Goal: Task Accomplishment & Management: Manage account settings

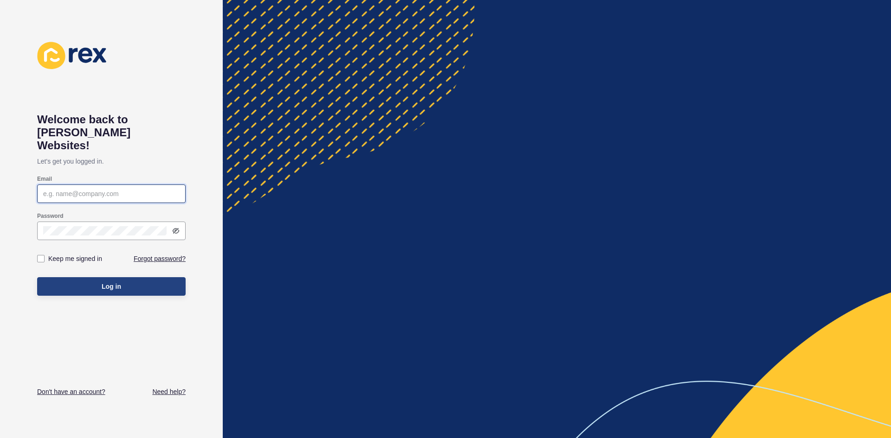
type input "[EMAIL_ADDRESS][DOMAIN_NAME]"
click at [118, 282] on span "Log in" at bounding box center [111, 286] width 19 height 9
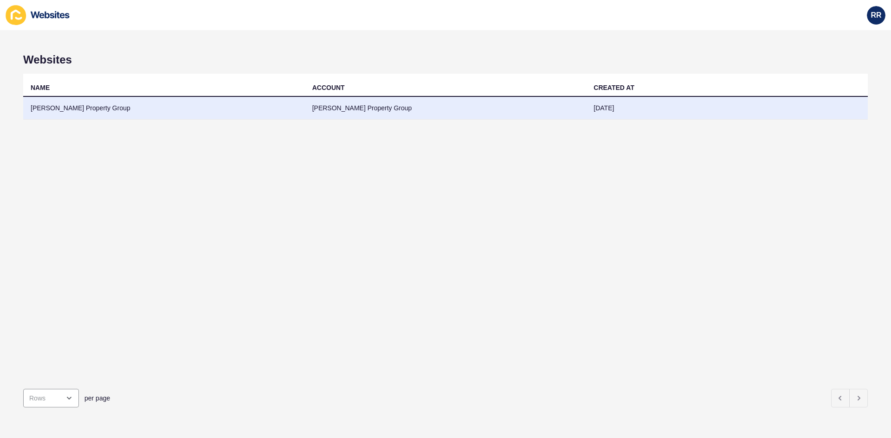
click at [167, 116] on td "[PERSON_NAME] Property Group" at bounding box center [164, 108] width 282 height 23
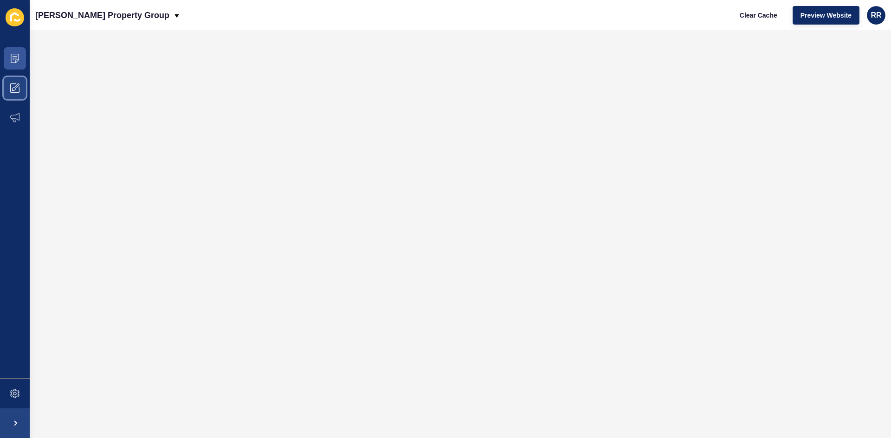
click at [12, 86] on icon at bounding box center [14, 88] width 9 height 9
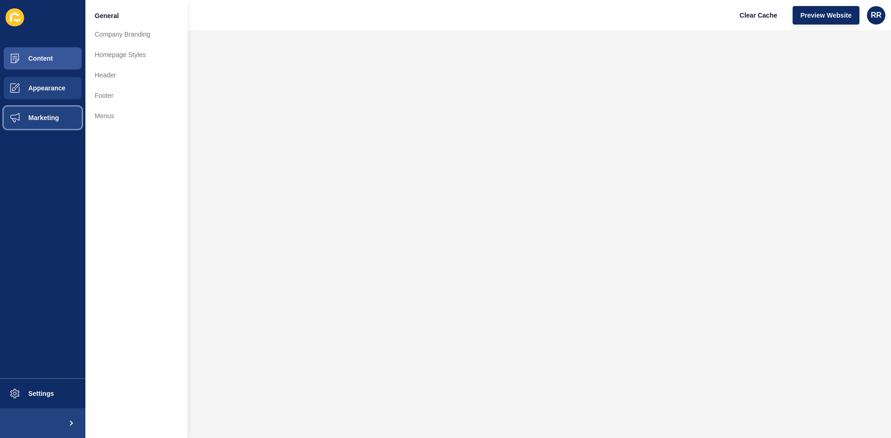
click at [21, 120] on span "Marketing" at bounding box center [29, 117] width 60 height 7
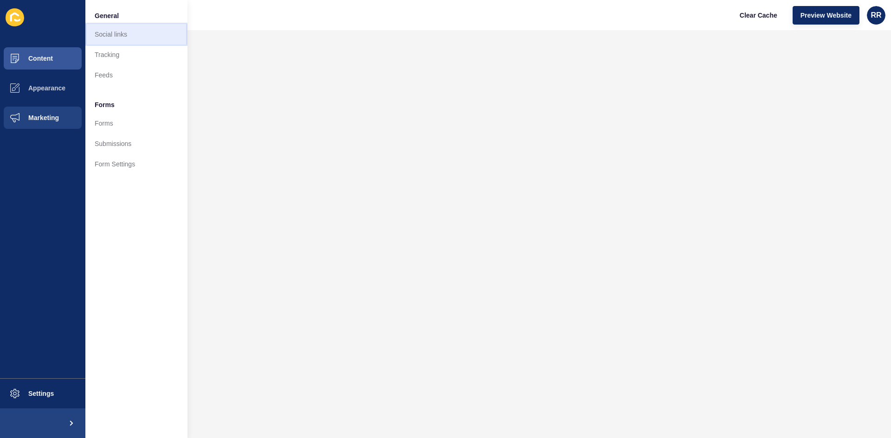
click at [97, 34] on link "Social links" at bounding box center [136, 34] width 102 height 20
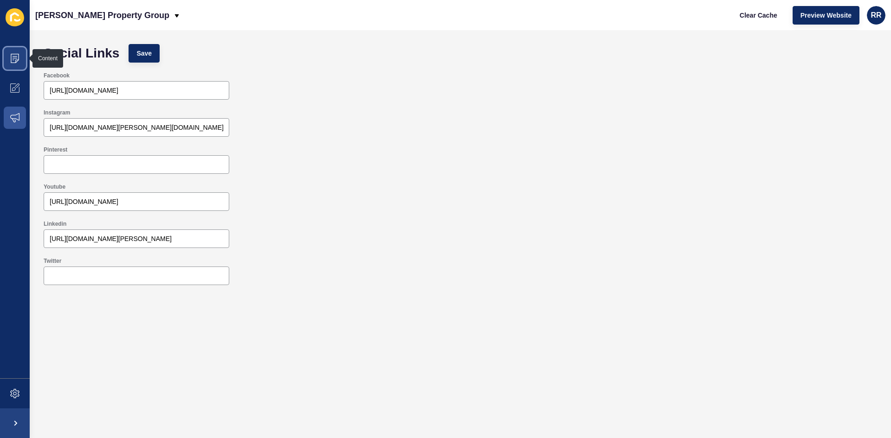
click at [20, 60] on span at bounding box center [15, 59] width 30 height 30
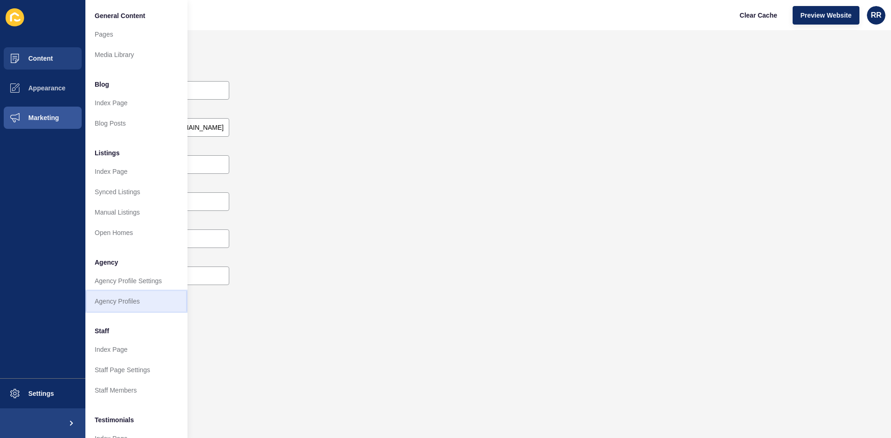
click at [132, 305] on link "Agency Profiles" at bounding box center [136, 301] width 102 height 20
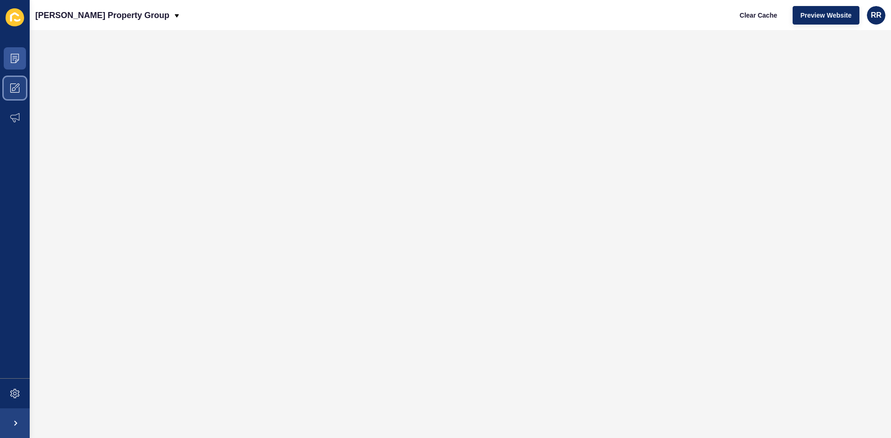
click at [21, 90] on span at bounding box center [15, 88] width 30 height 30
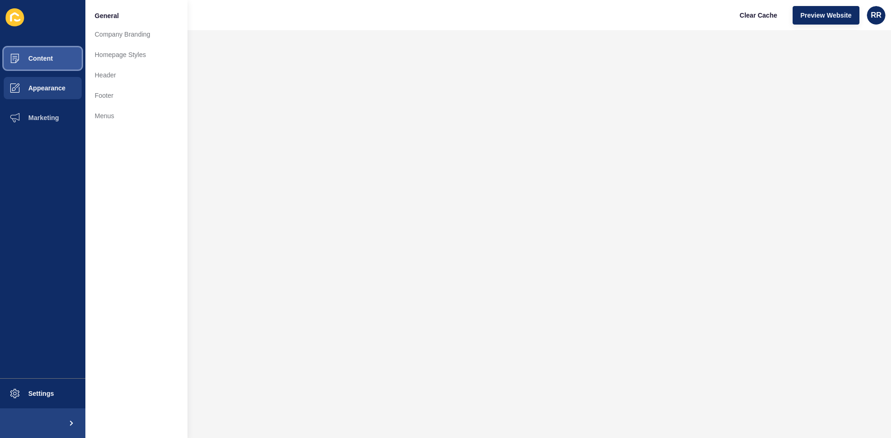
click at [37, 57] on span "Content" at bounding box center [26, 58] width 54 height 7
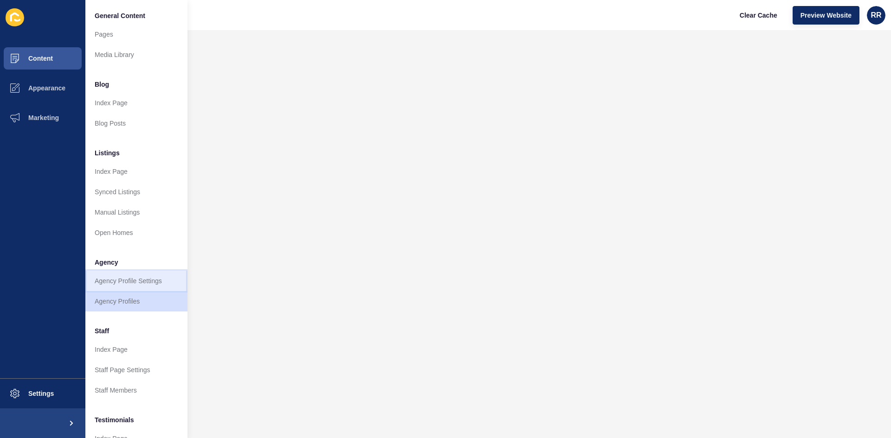
click at [139, 288] on link "Agency Profile Settings" at bounding box center [136, 281] width 102 height 20
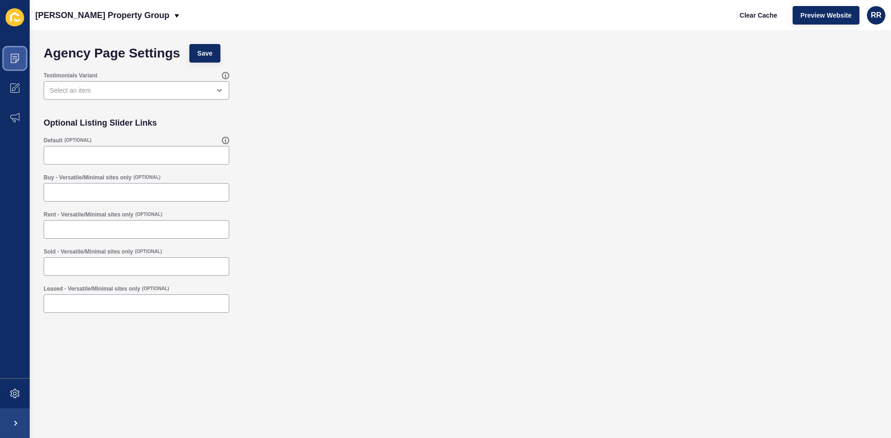
click at [26, 61] on span at bounding box center [15, 59] width 30 height 30
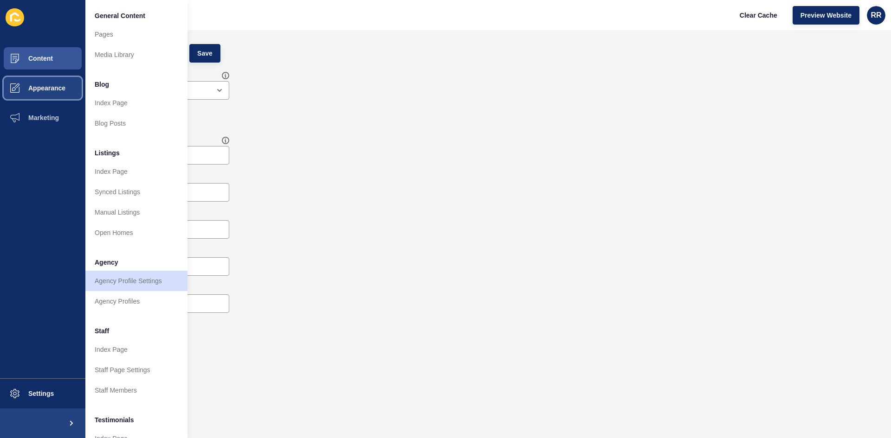
click at [62, 87] on span "Appearance" at bounding box center [32, 87] width 67 height 7
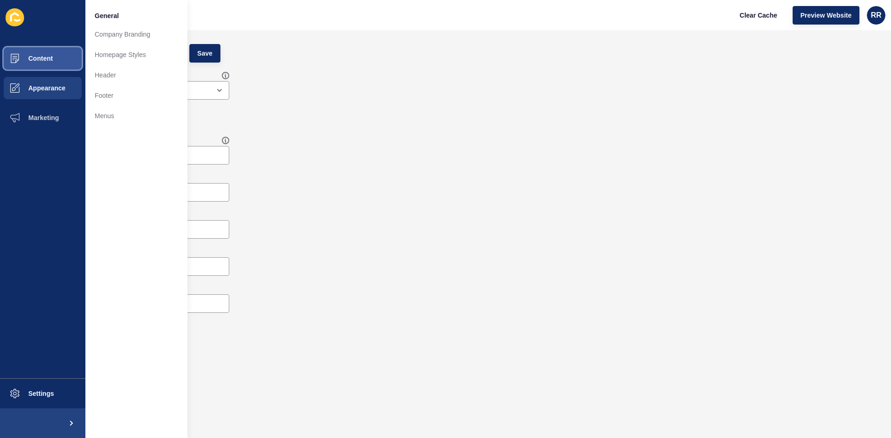
click at [37, 53] on button "Content" at bounding box center [42, 59] width 85 height 30
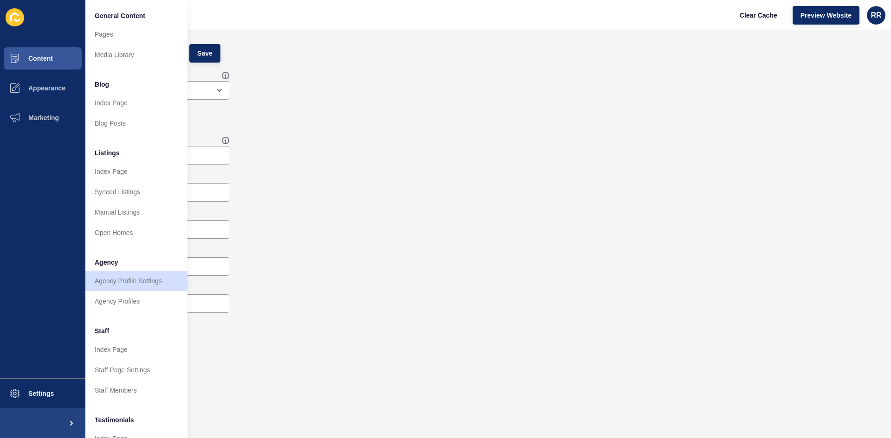
click at [256, 95] on div "Testimonials Variant" at bounding box center [460, 85] width 842 height 37
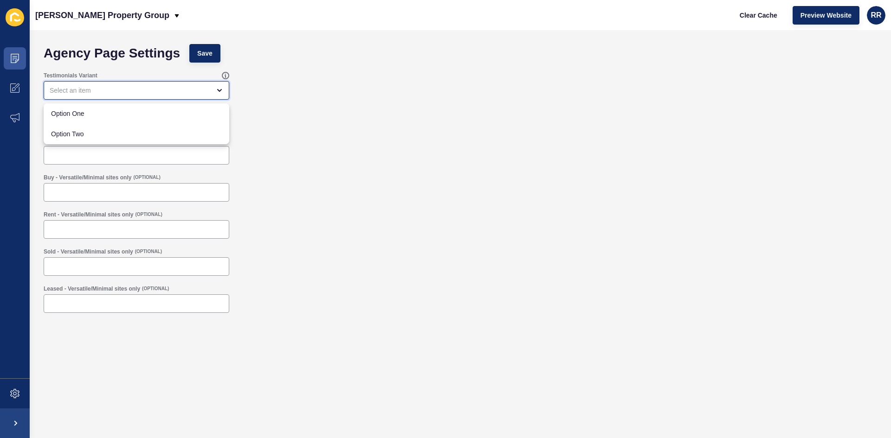
click at [180, 90] on div "close menu" at bounding box center [130, 90] width 161 height 9
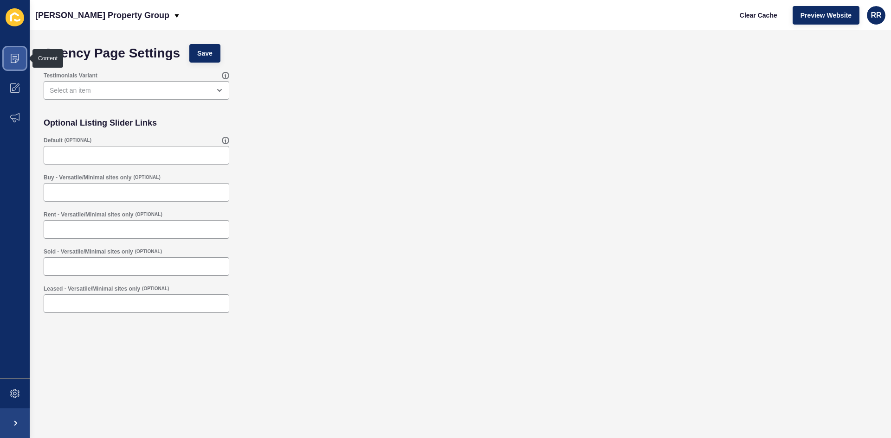
click at [13, 59] on icon at bounding box center [14, 58] width 9 height 9
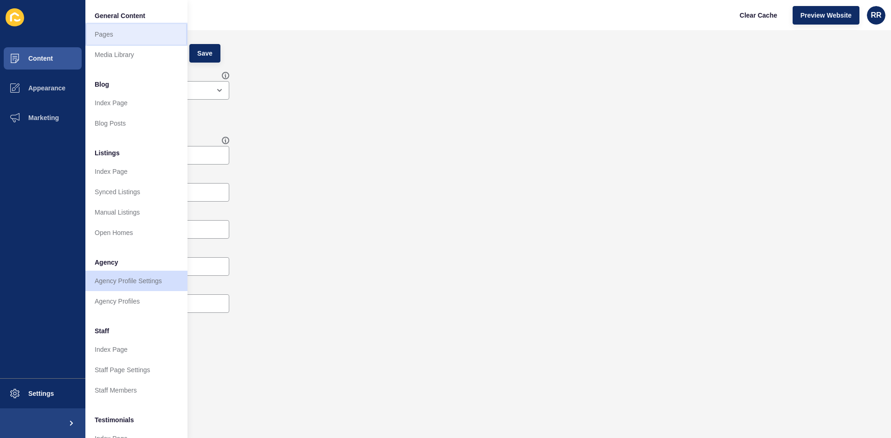
click at [115, 34] on link "Pages" at bounding box center [136, 34] width 102 height 20
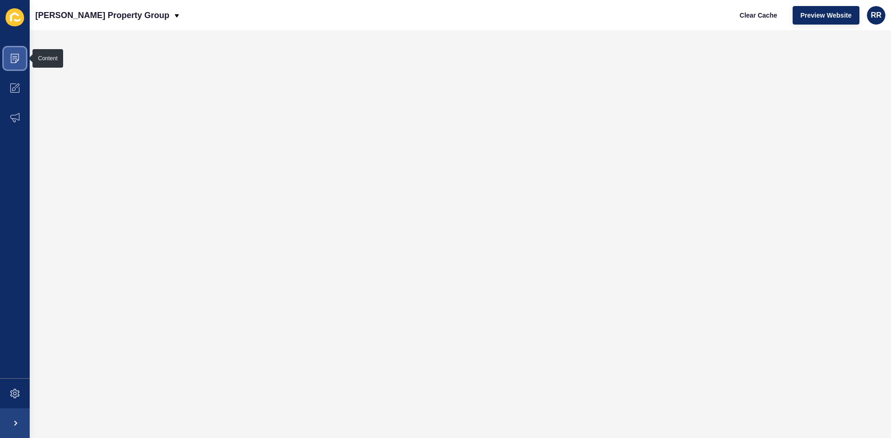
click at [8, 58] on span at bounding box center [15, 59] width 30 height 30
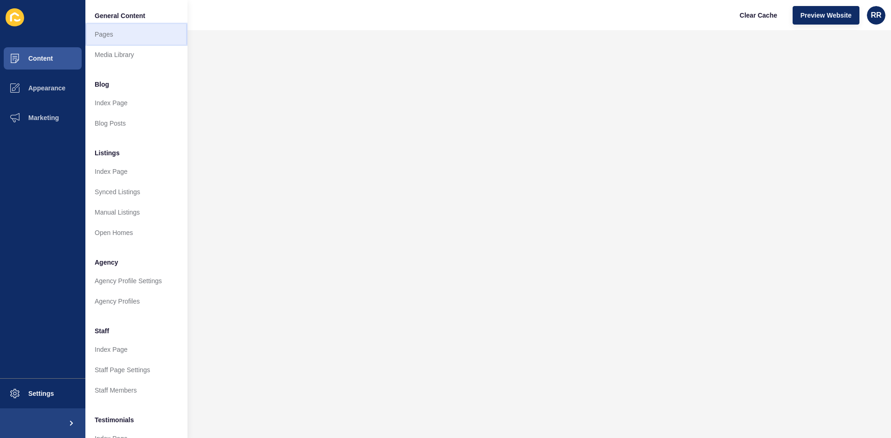
click at [105, 35] on link "Pages" at bounding box center [136, 34] width 102 height 20
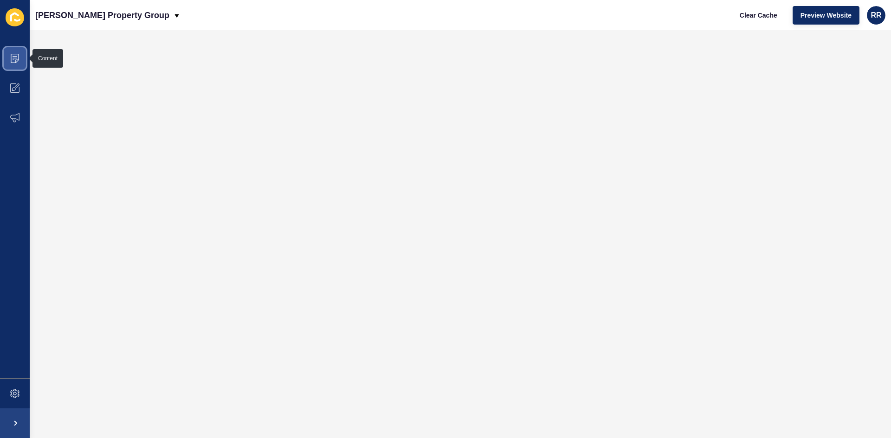
click at [17, 61] on icon at bounding box center [14, 58] width 9 height 9
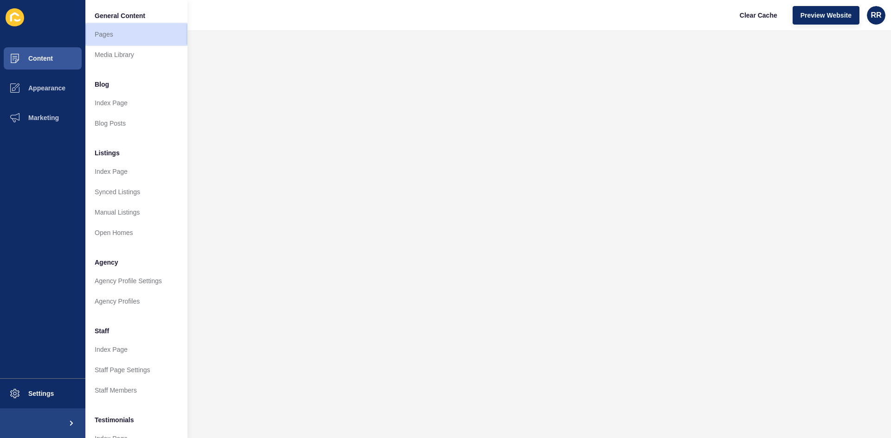
click at [96, 29] on link "Pages" at bounding box center [136, 34] width 102 height 20
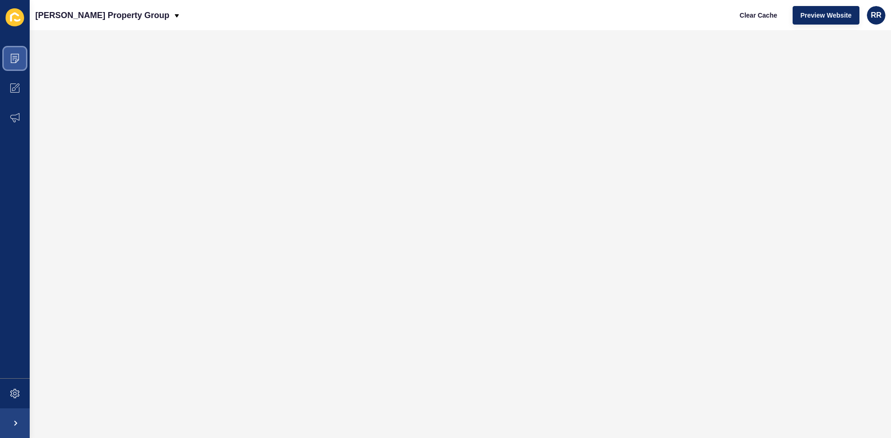
click at [14, 51] on span at bounding box center [15, 59] width 30 height 30
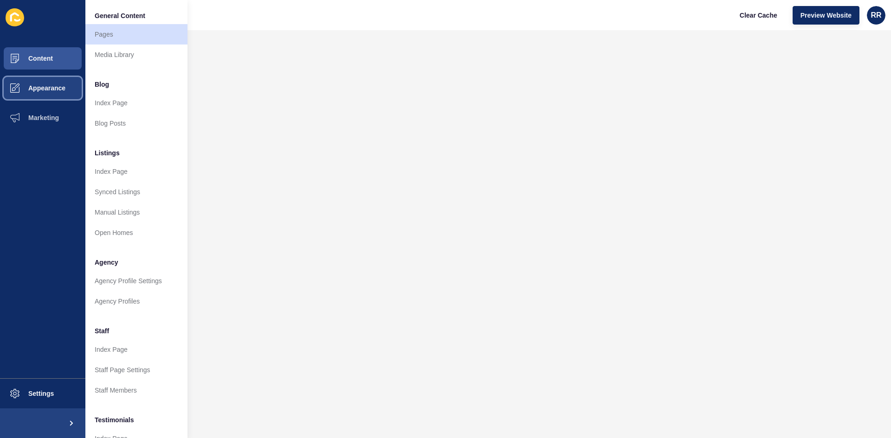
click at [42, 87] on span "Appearance" at bounding box center [32, 87] width 67 height 7
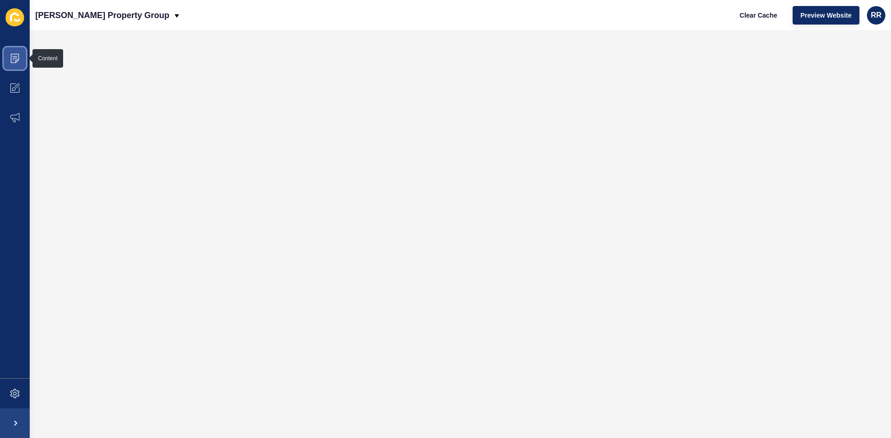
click at [8, 53] on span at bounding box center [15, 59] width 30 height 30
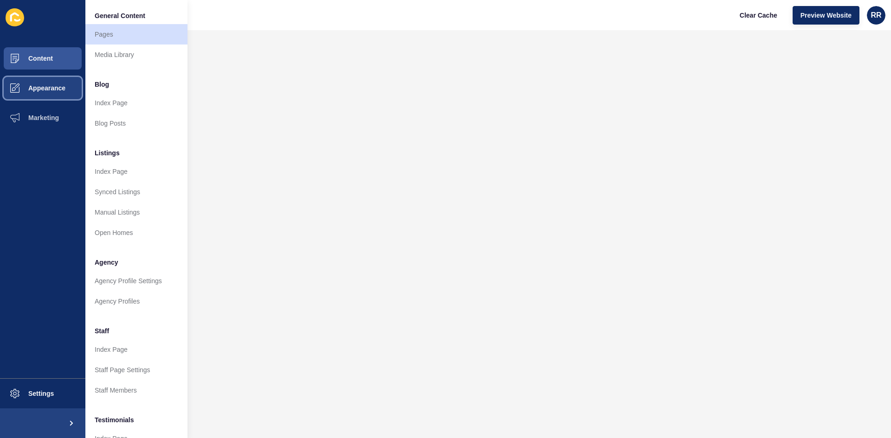
click at [22, 86] on span "Appearance" at bounding box center [32, 87] width 67 height 7
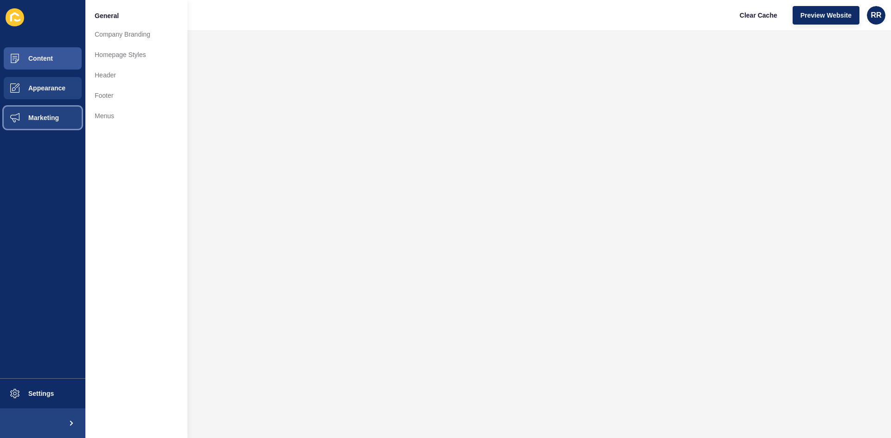
click at [38, 122] on button "Marketing" at bounding box center [42, 118] width 85 height 30
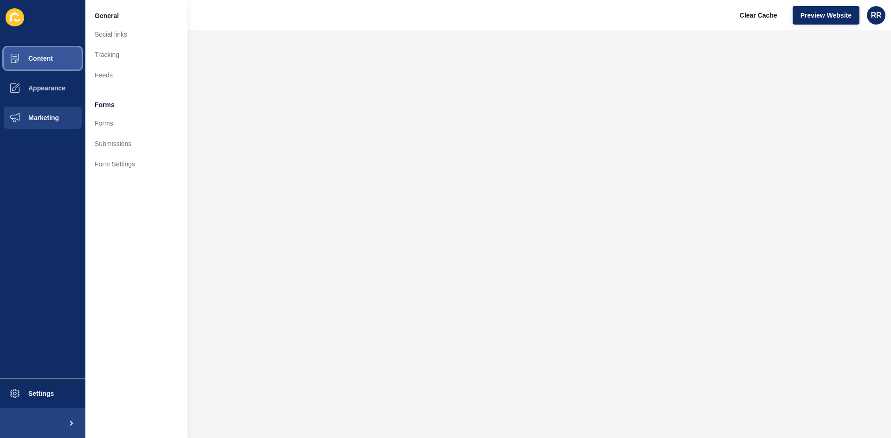
click at [39, 57] on span "Content" at bounding box center [26, 58] width 54 height 7
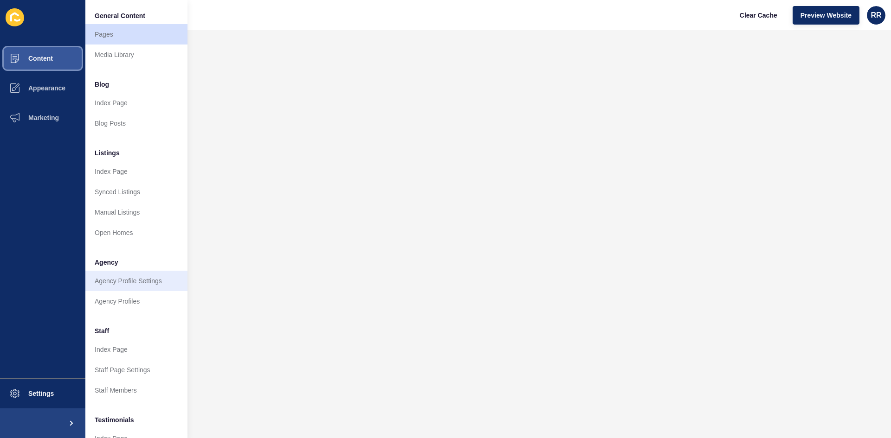
scroll to position [46, 0]
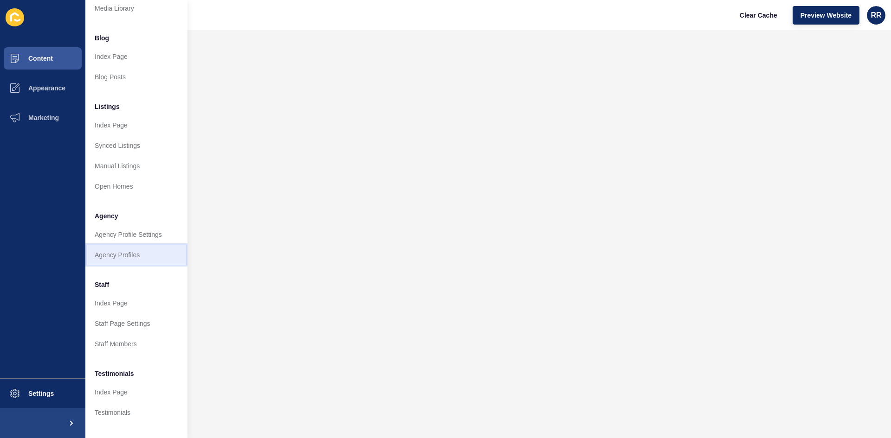
click at [136, 253] on link "Agency Profiles" at bounding box center [136, 255] width 102 height 20
